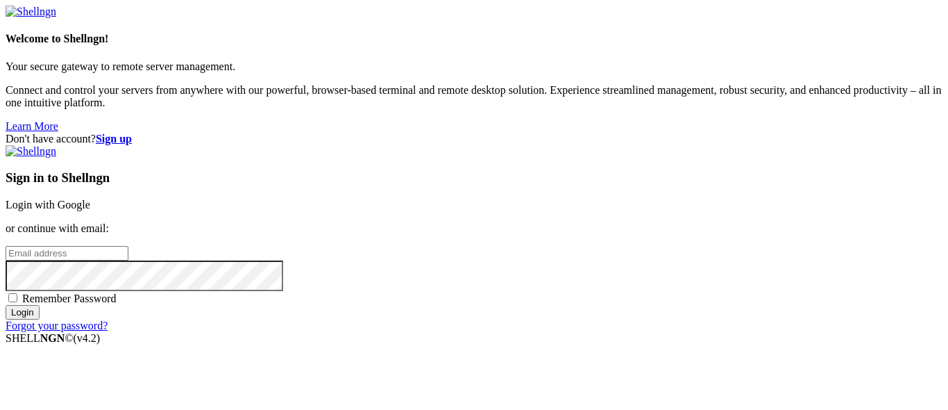
click at [545, 145] on div "Sign in to Shellngn Login with Google or continue with email: Remember Password…" at bounding box center [474, 238] width 937 height 187
click at [547, 145] on div "Sign in to Shellngn Login with Google or continue with email: Remember Password…" at bounding box center [474, 238] width 937 height 187
click at [90, 199] on link "Login with Google" at bounding box center [48, 205] width 85 height 12
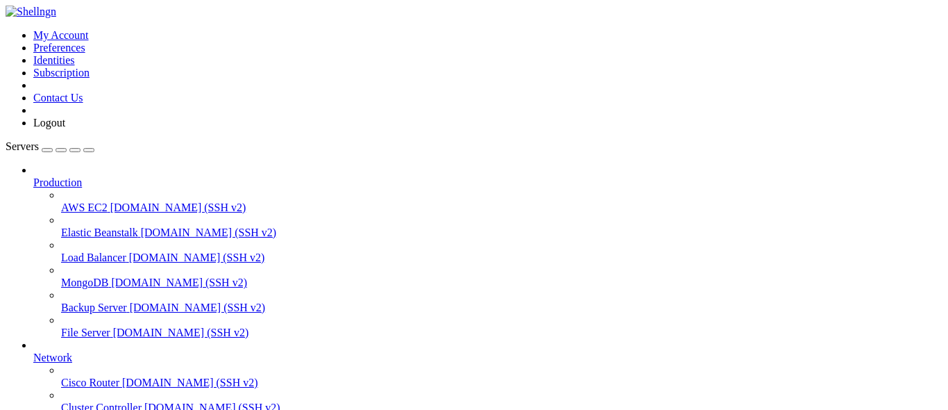
scroll to position [187, 0]
